Goal: Transaction & Acquisition: Obtain resource

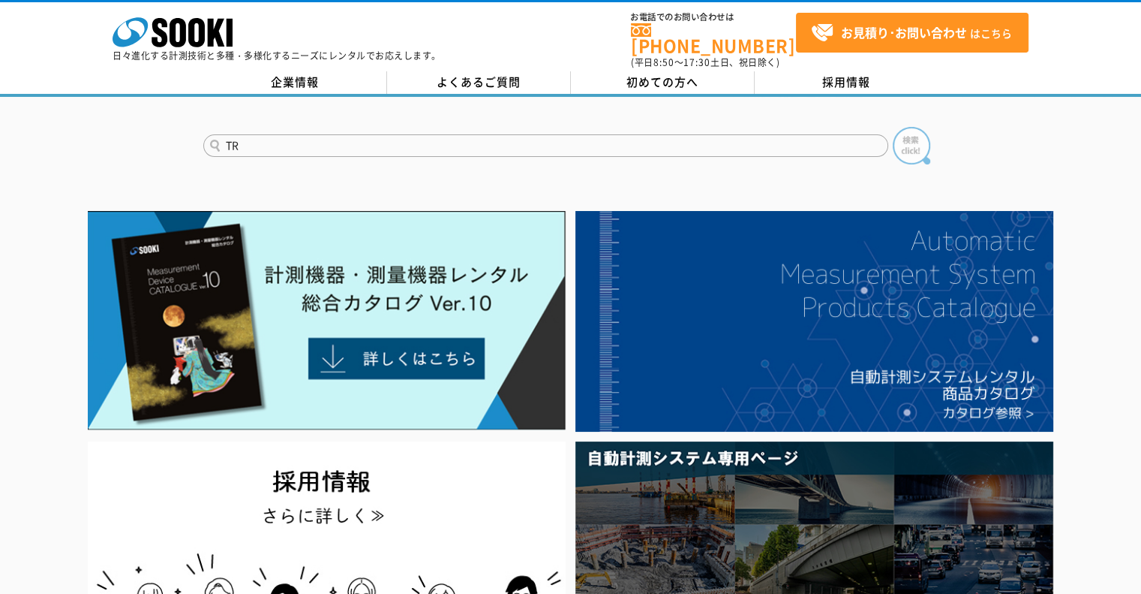
type input "TR"
click at [901, 143] on img at bounding box center [912, 146] width 38 height 38
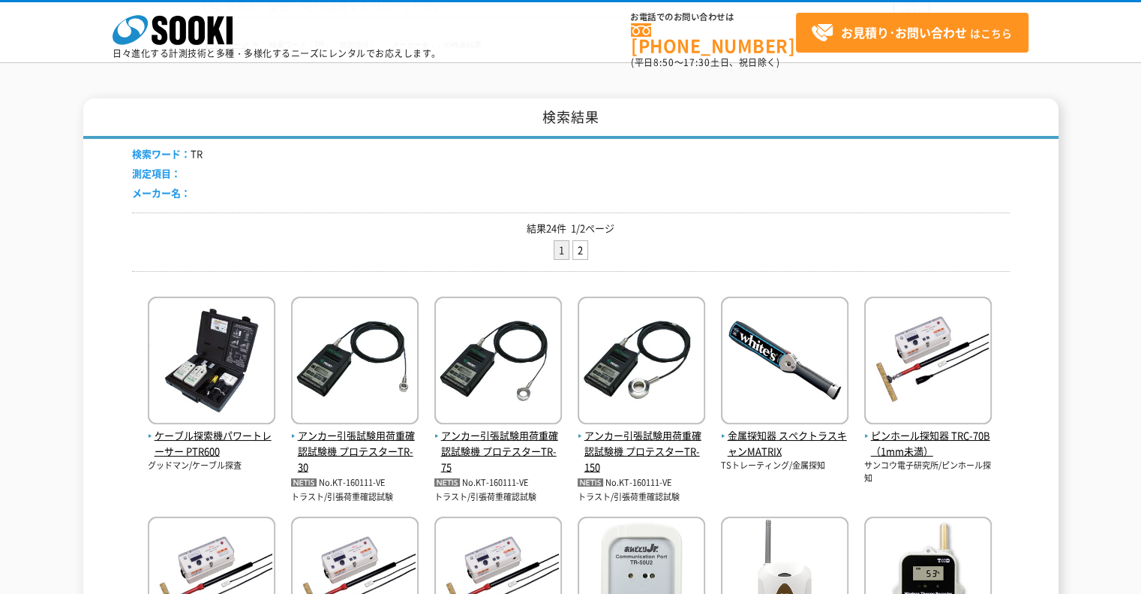
scroll to position [150, 0]
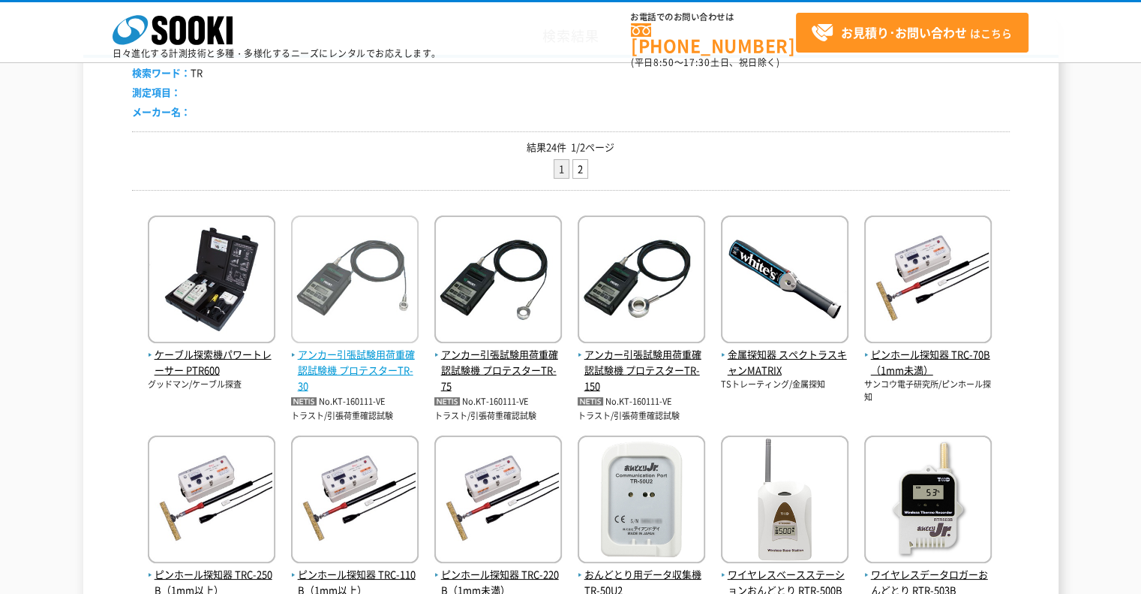
click at [371, 370] on span "アンカー引張試験用荷重確認試験機 プロテスターTR-30" at bounding box center [355, 370] width 128 height 47
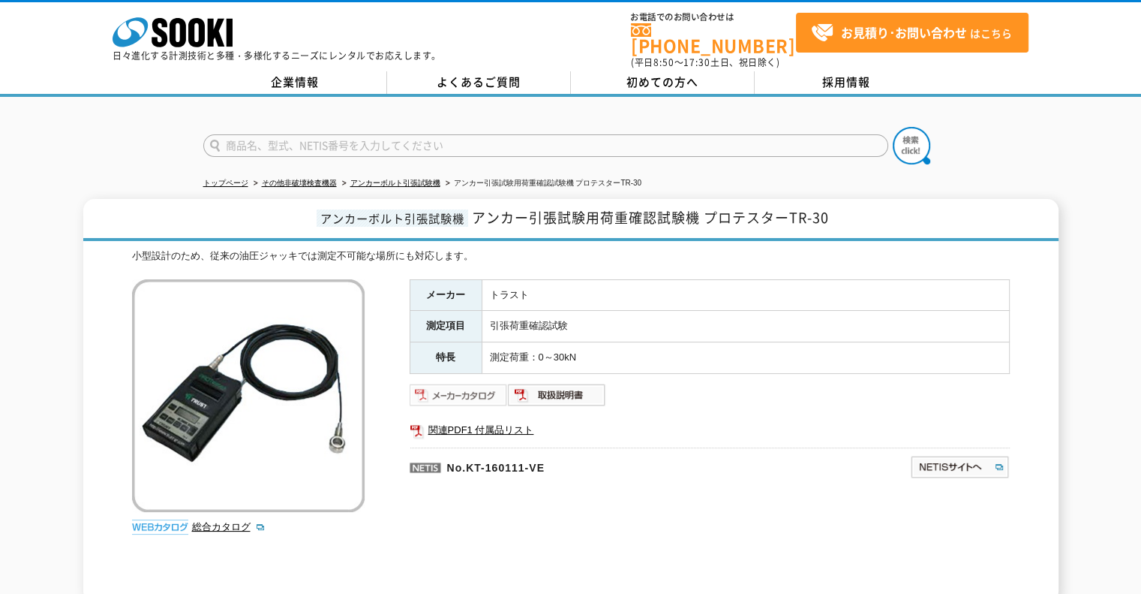
click at [476, 385] on img at bounding box center [459, 395] width 98 height 24
click at [466, 383] on img at bounding box center [459, 395] width 98 height 24
